Goal: Information Seeking & Learning: Learn about a topic

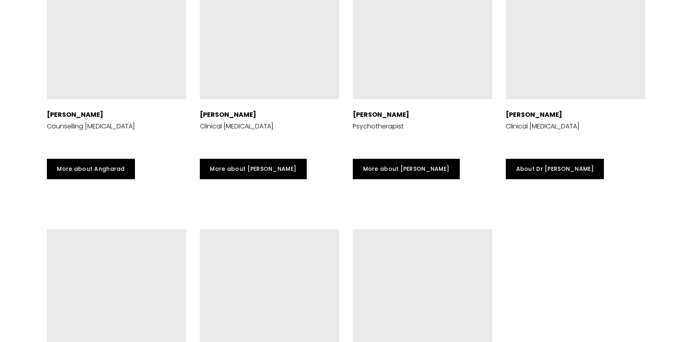
scroll to position [2082, 0]
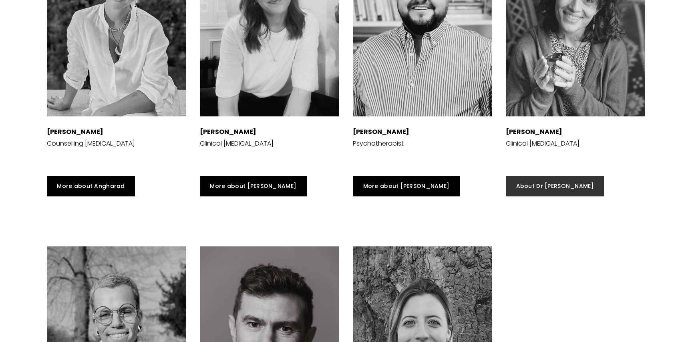
click at [553, 183] on link "About Dr Mehul" at bounding box center [555, 186] width 98 height 21
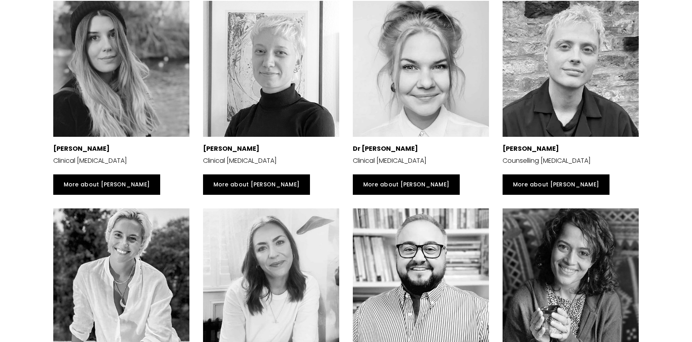
scroll to position [1553, 0]
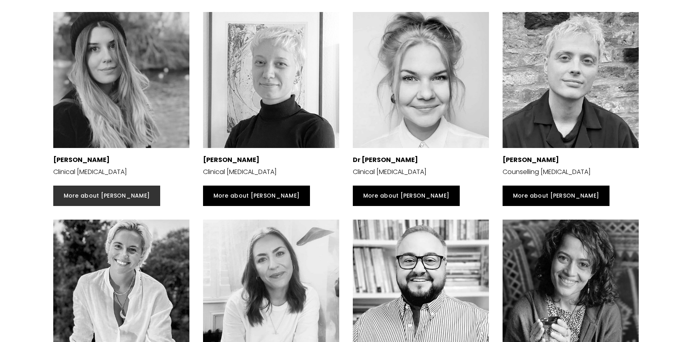
click at [119, 195] on link "More about Suzanna" at bounding box center [106, 196] width 107 height 21
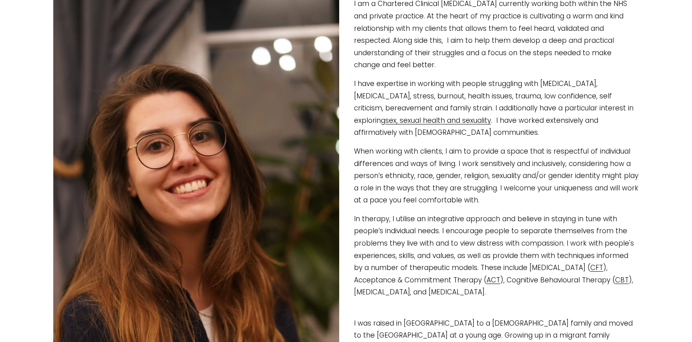
scroll to position [203, 0]
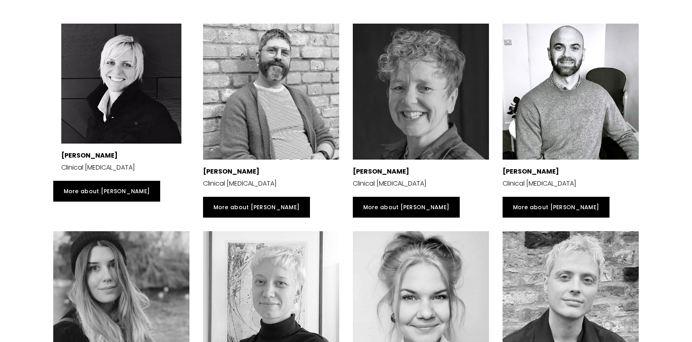
scroll to position [1331, 0]
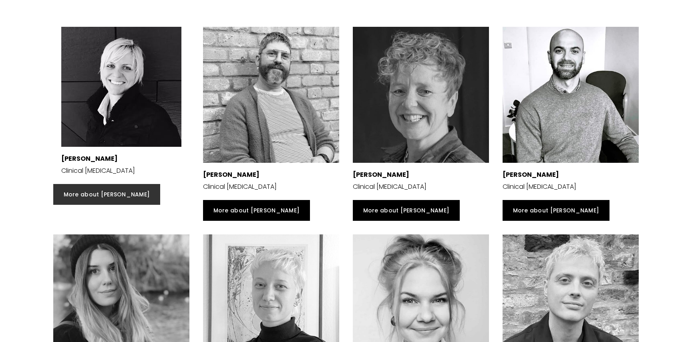
click at [98, 201] on link "More about Siri" at bounding box center [106, 194] width 107 height 21
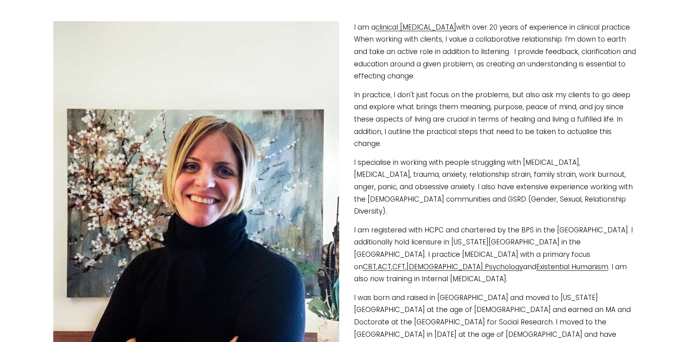
scroll to position [173, 0]
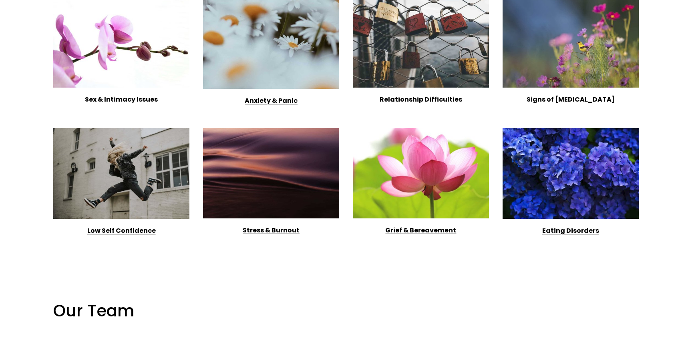
scroll to position [970, 0]
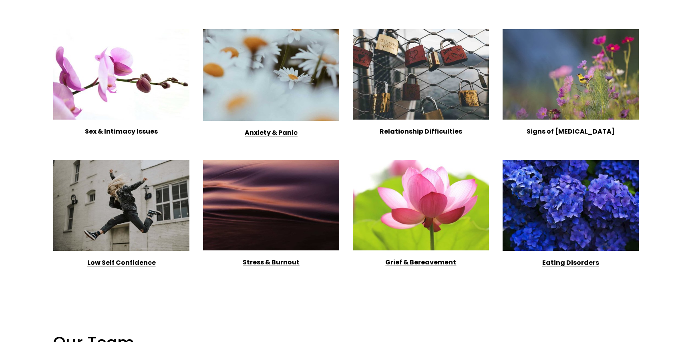
click at [157, 126] on p "Sex & Intimacy Issues" at bounding box center [121, 132] width 136 height 12
click at [151, 133] on strong "Sex & Intimacy Issues" at bounding box center [121, 131] width 73 height 9
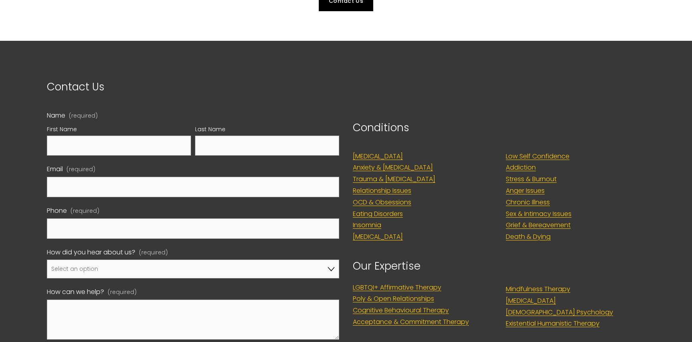
scroll to position [1102, 0]
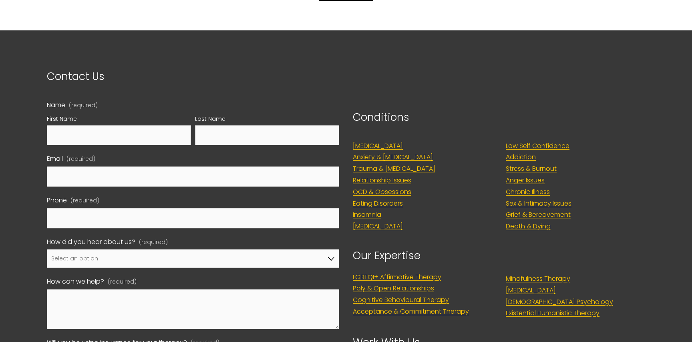
click at [400, 277] on link "LGBTQI+ Affirmative Therapy" at bounding box center [397, 278] width 88 height 12
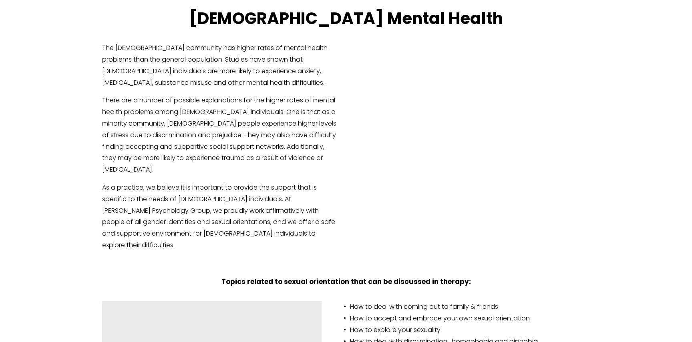
scroll to position [1445, 0]
